Goal: Task Accomplishment & Management: Manage account settings

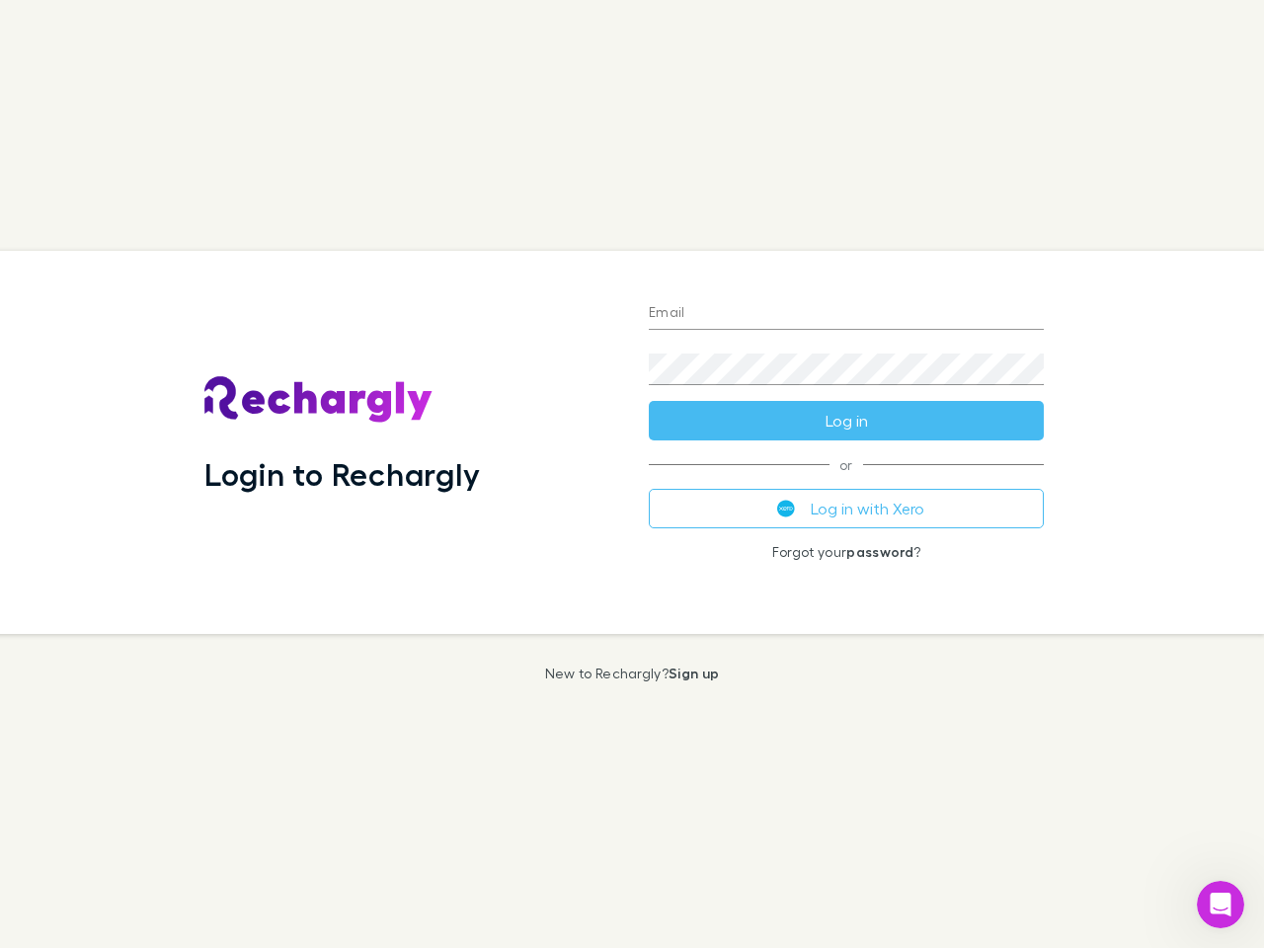
click at [632, 474] on div "Login to Rechargly" at bounding box center [411, 442] width 444 height 383
click at [846, 314] on input "Email" at bounding box center [846, 314] width 395 height 32
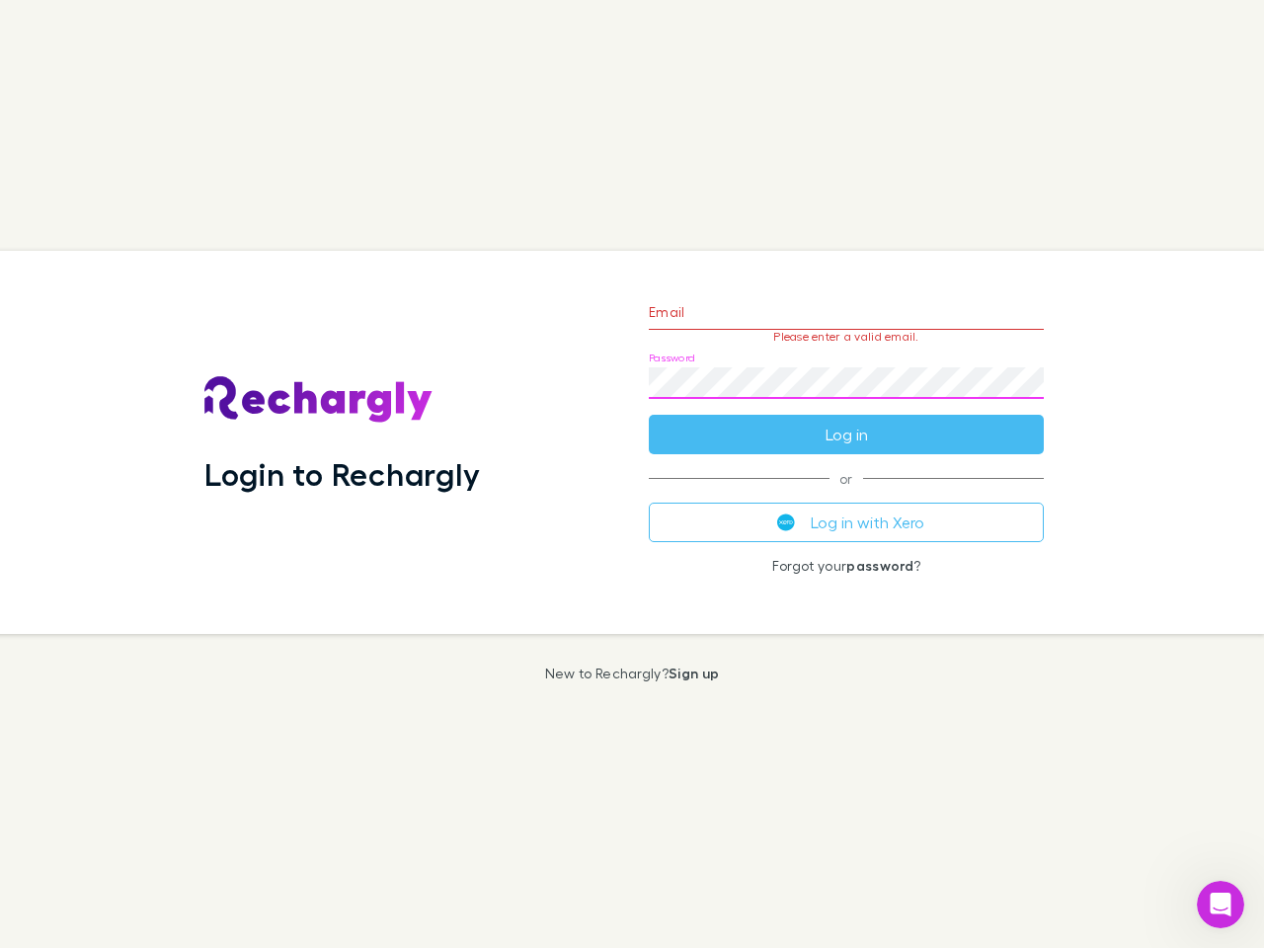
click at [846, 421] on form "Email Please enter a valid email. Password Log in" at bounding box center [846, 368] width 395 height 172
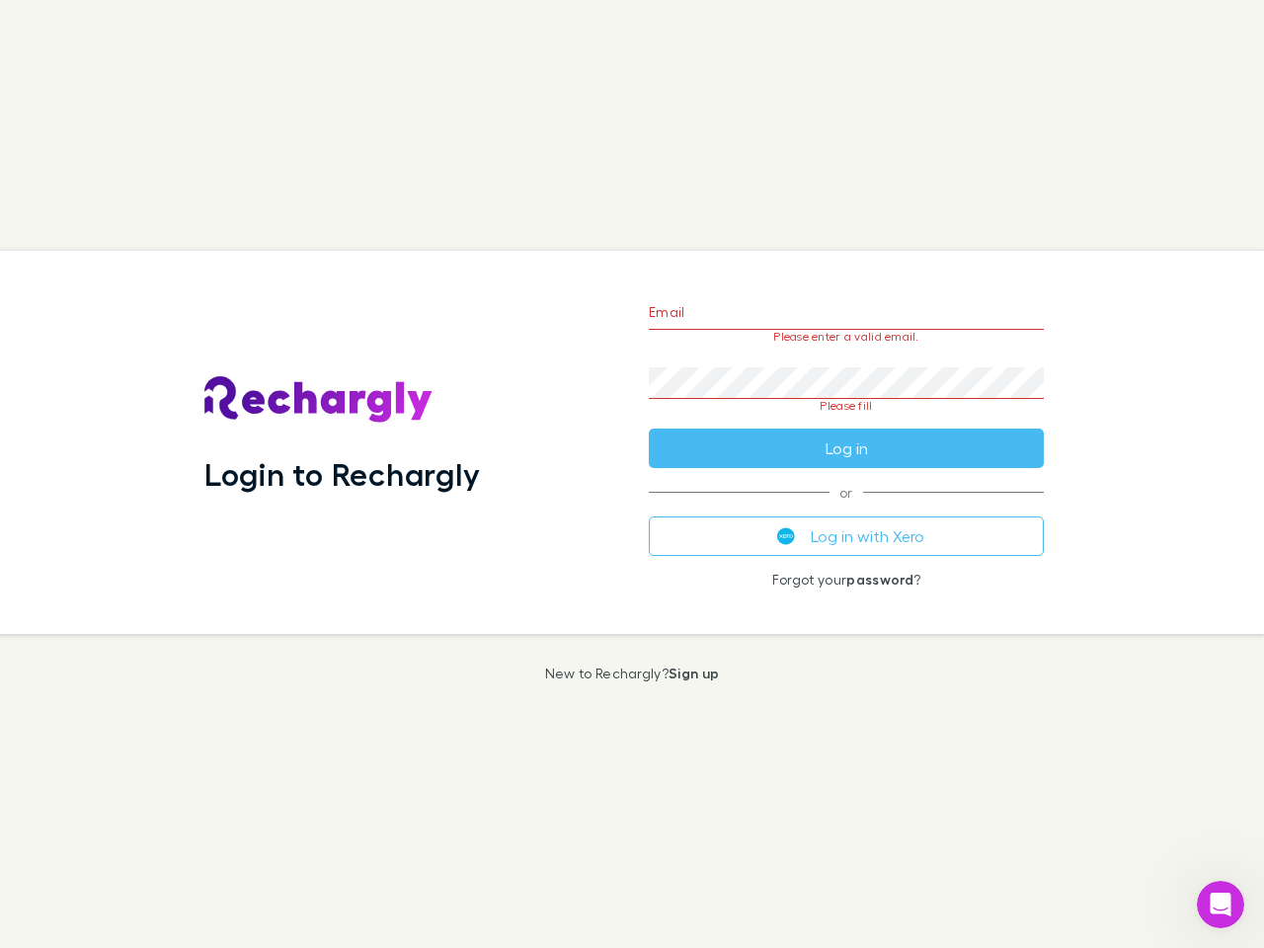
click at [846, 508] on div "Email Please enter a valid email. Password Please fill Log in or Log in with Xe…" at bounding box center [846, 442] width 427 height 383
click at [1220, 904] on icon "Open Intercom Messenger" at bounding box center [1220, 905] width 33 height 33
